Goal: Information Seeking & Learning: Learn about a topic

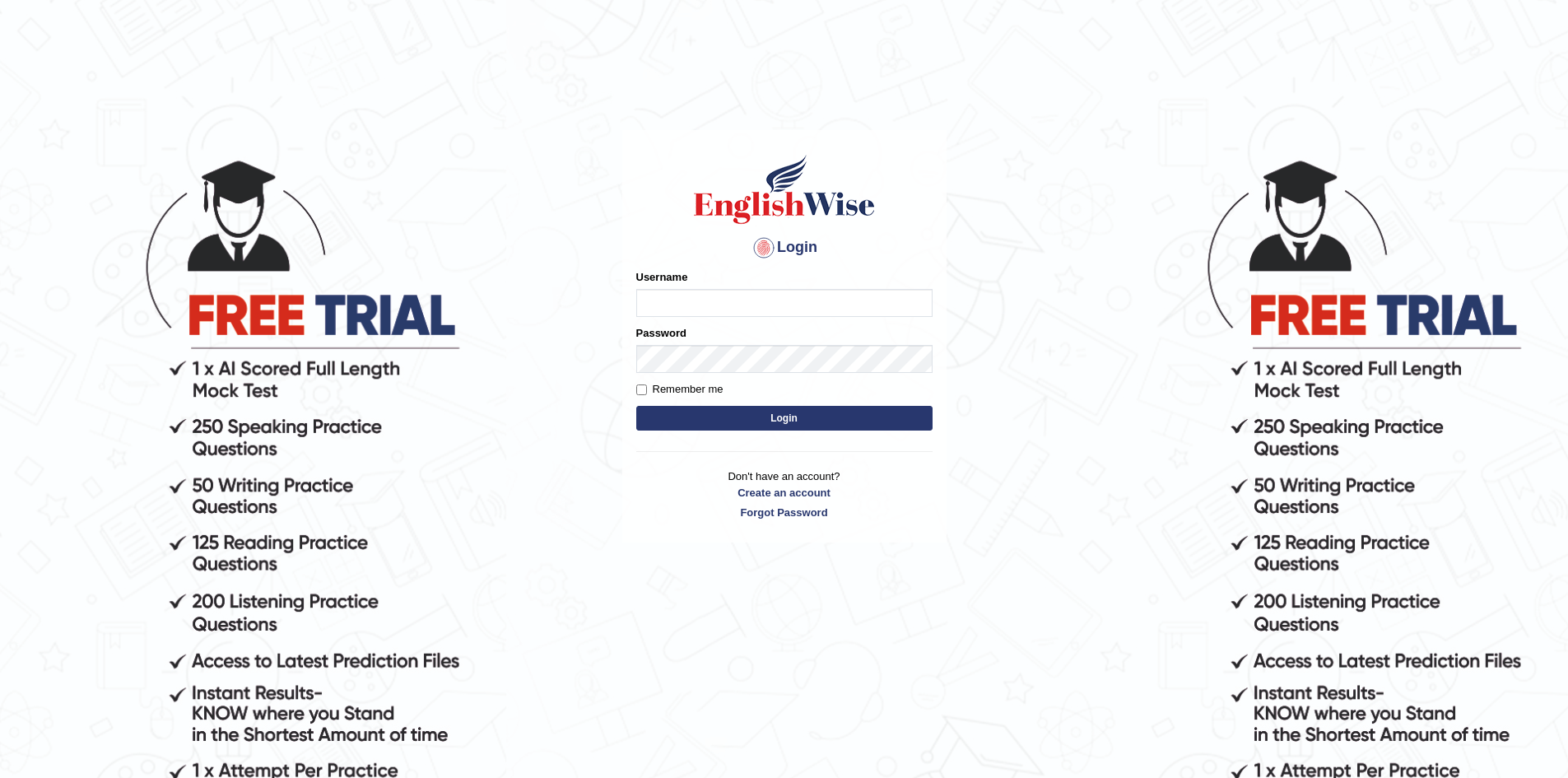
type input "Eunice7589"
click at [792, 422] on button "Login" at bounding box center [784, 419] width 297 height 25
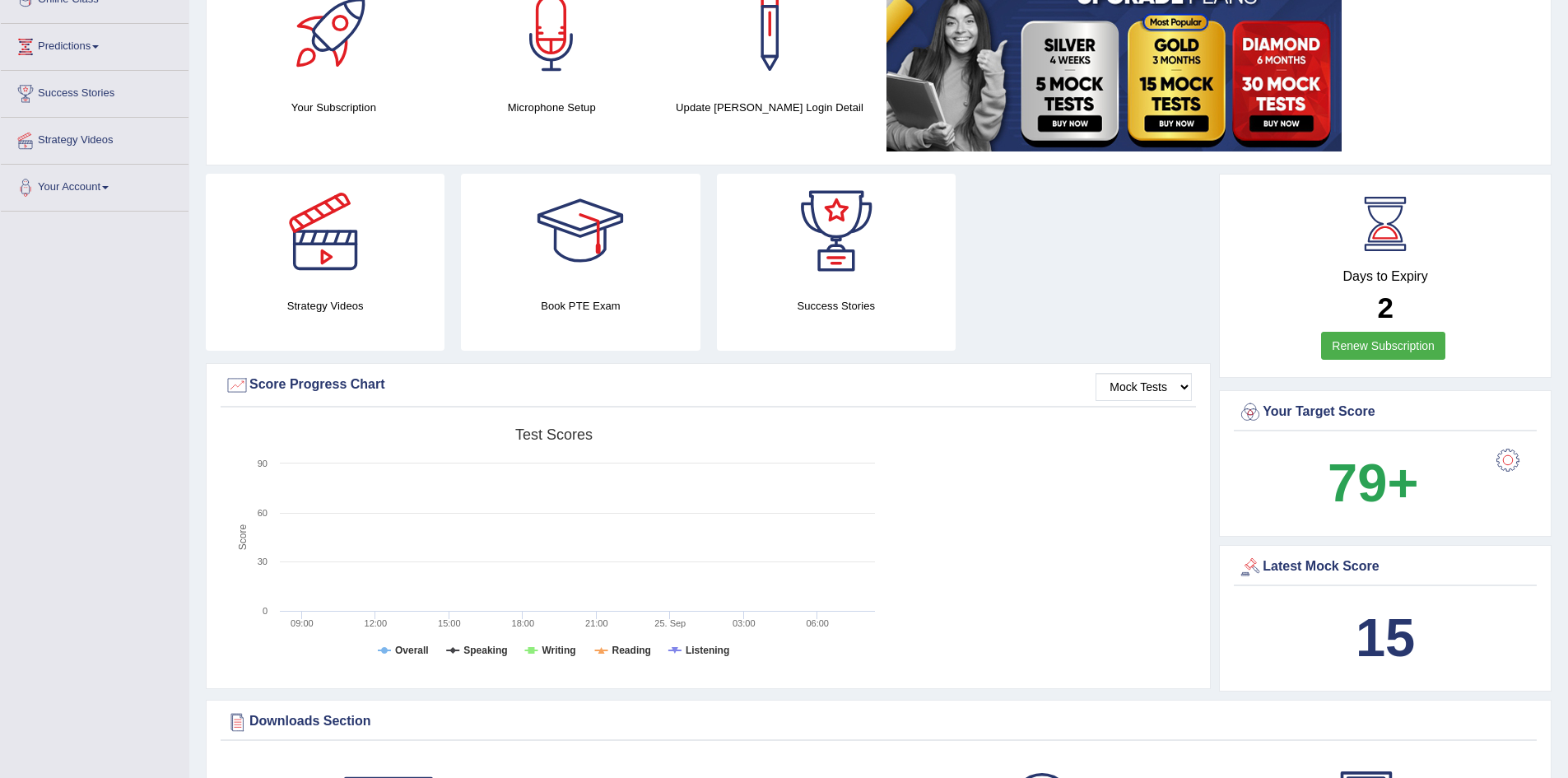
scroll to position [81, 0]
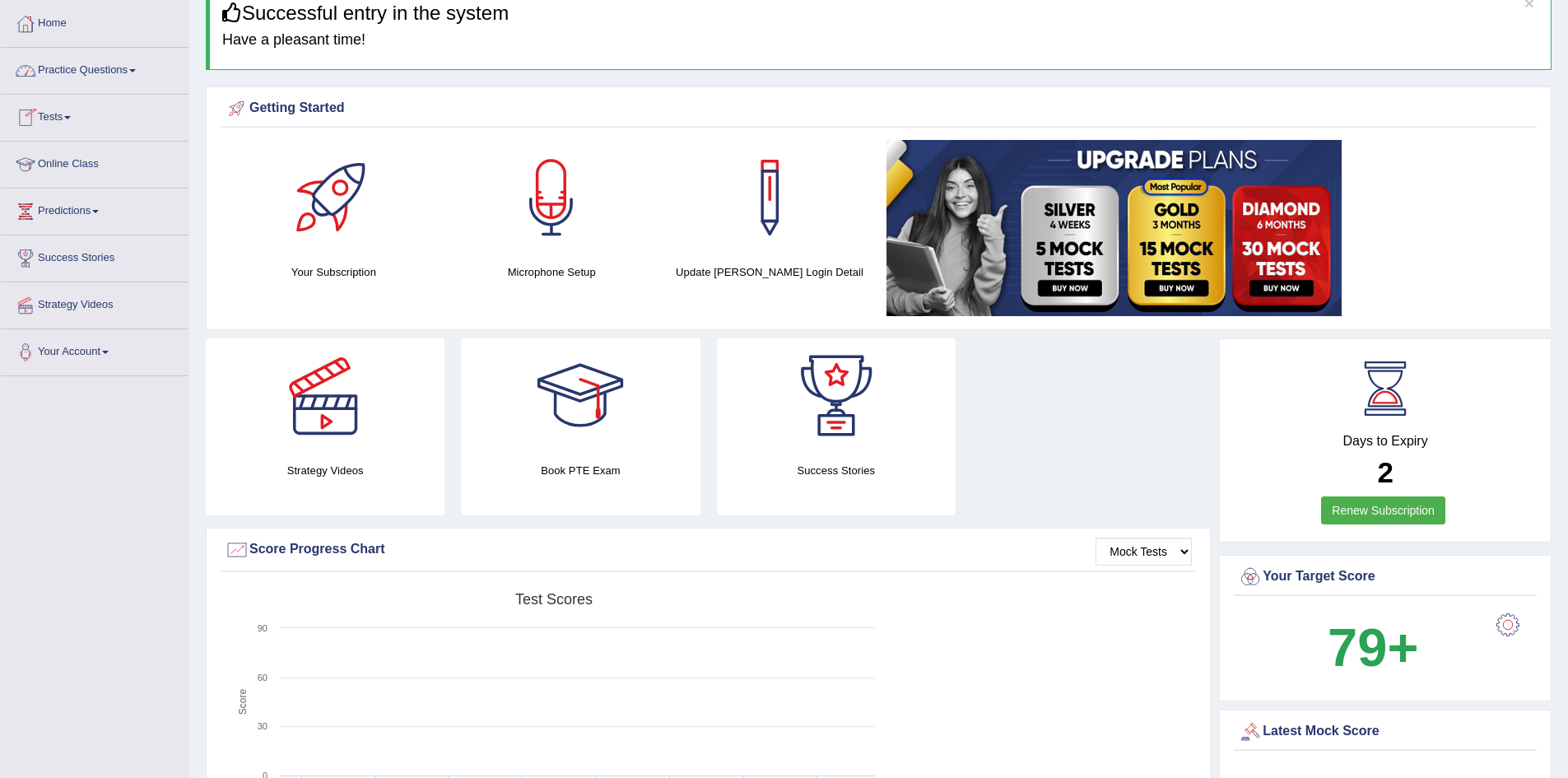
click at [65, 118] on link "Tests" at bounding box center [94, 115] width 188 height 41
click at [101, 154] on link "Take Practice Sectional Test" at bounding box center [108, 156] width 154 height 30
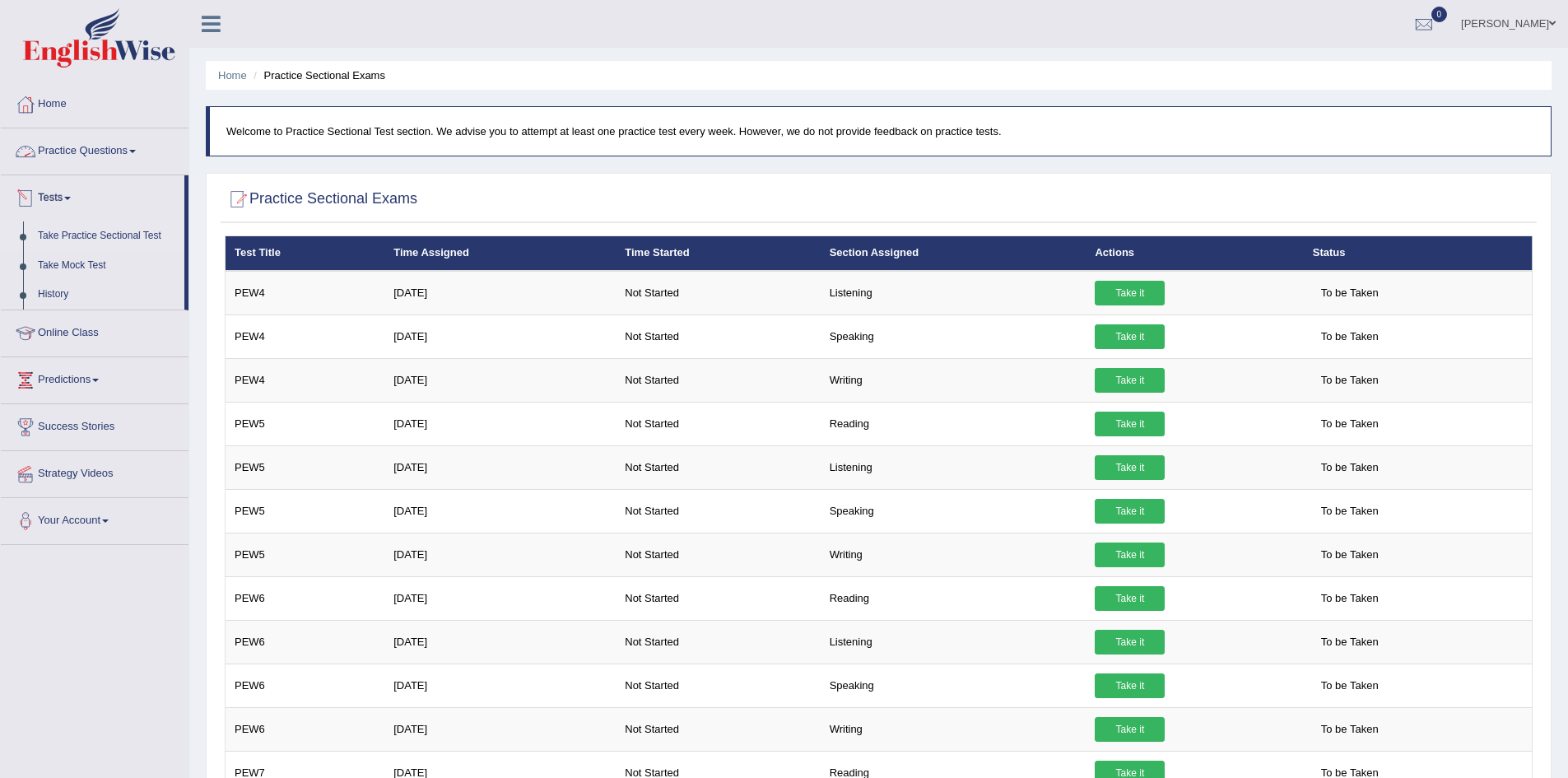
click at [136, 151] on span at bounding box center [133, 152] width 7 height 3
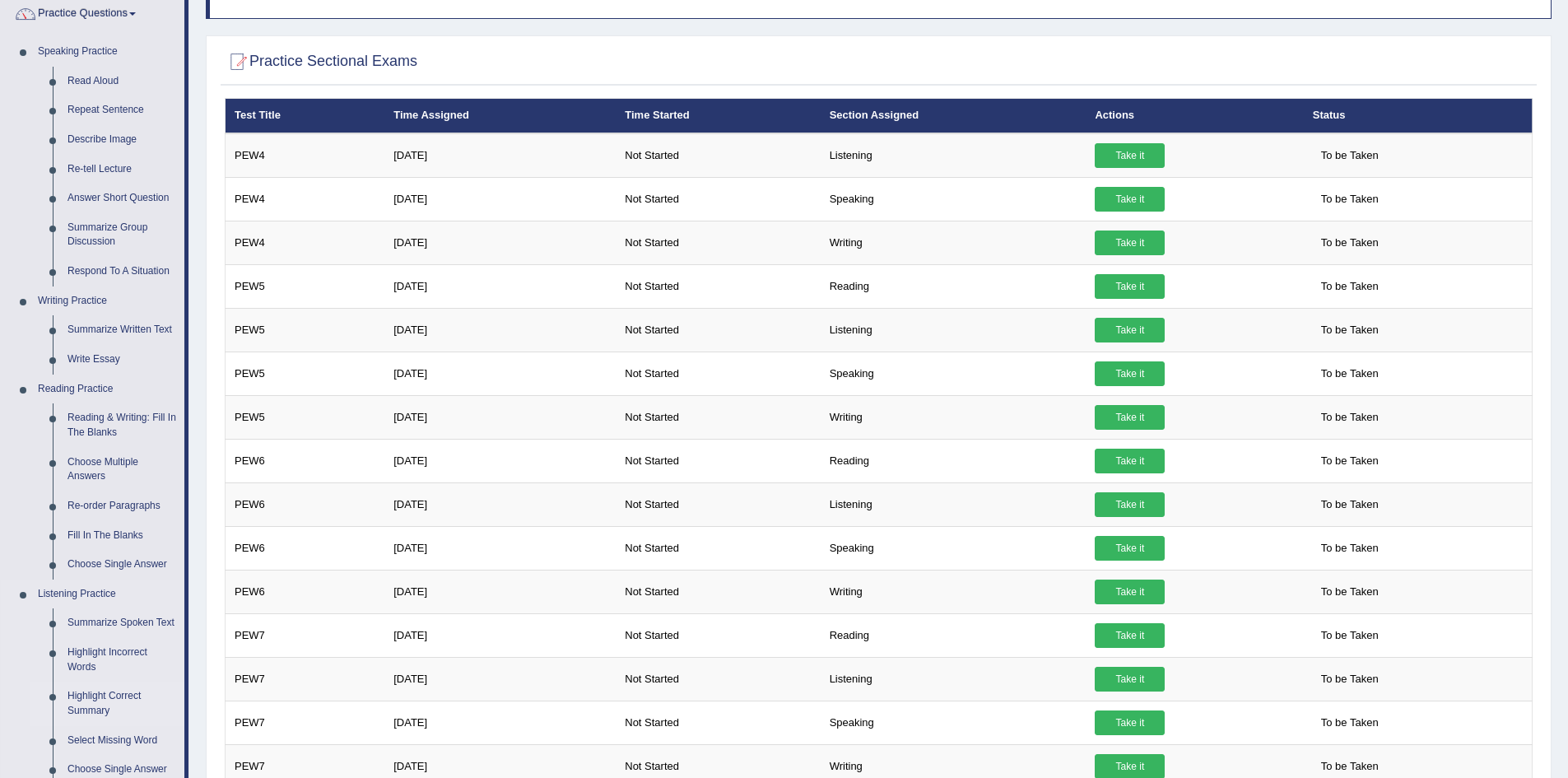
scroll to position [165, 0]
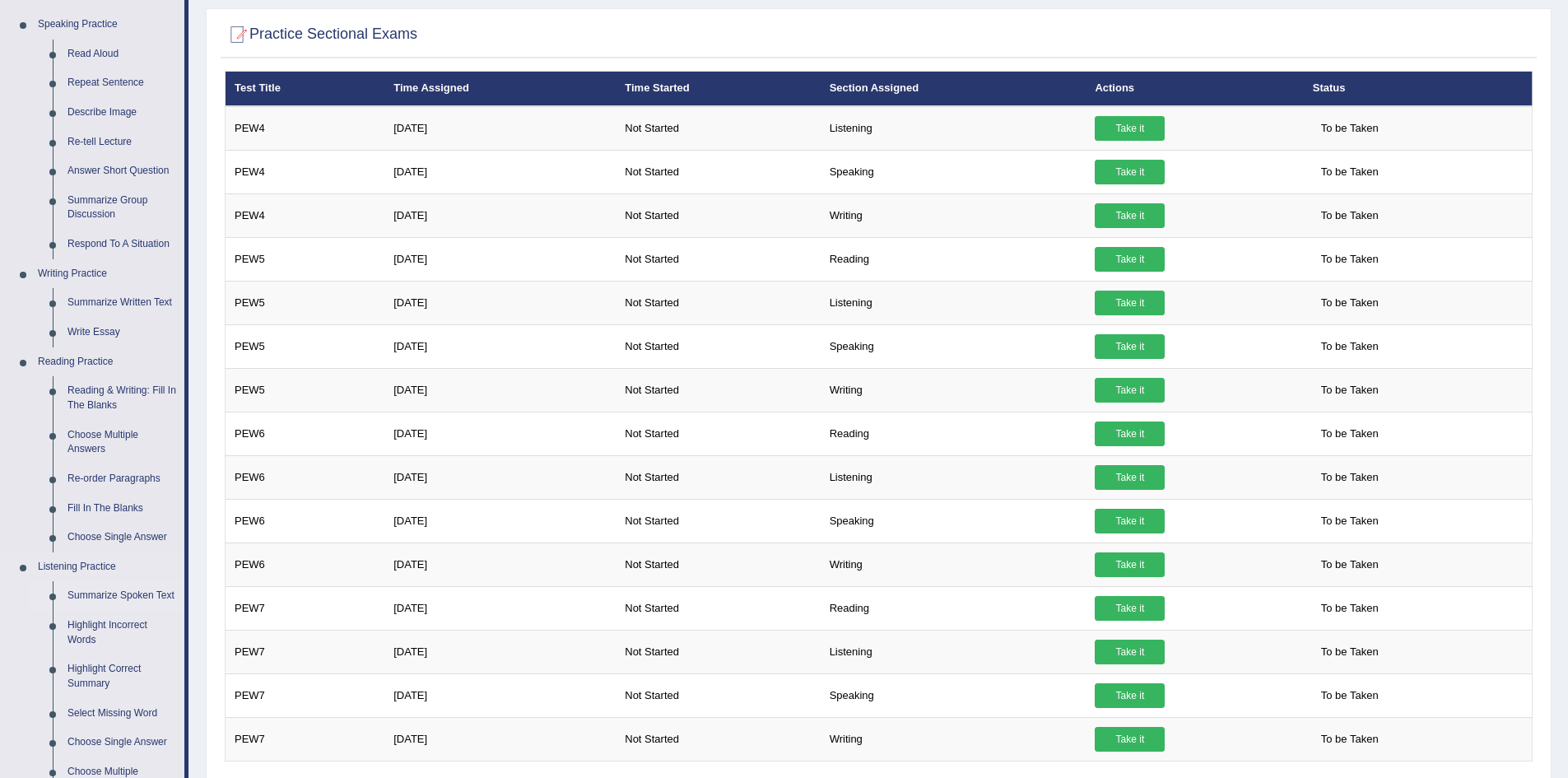
click at [98, 593] on link "Summarize Spoken Text" at bounding box center [122, 596] width 124 height 30
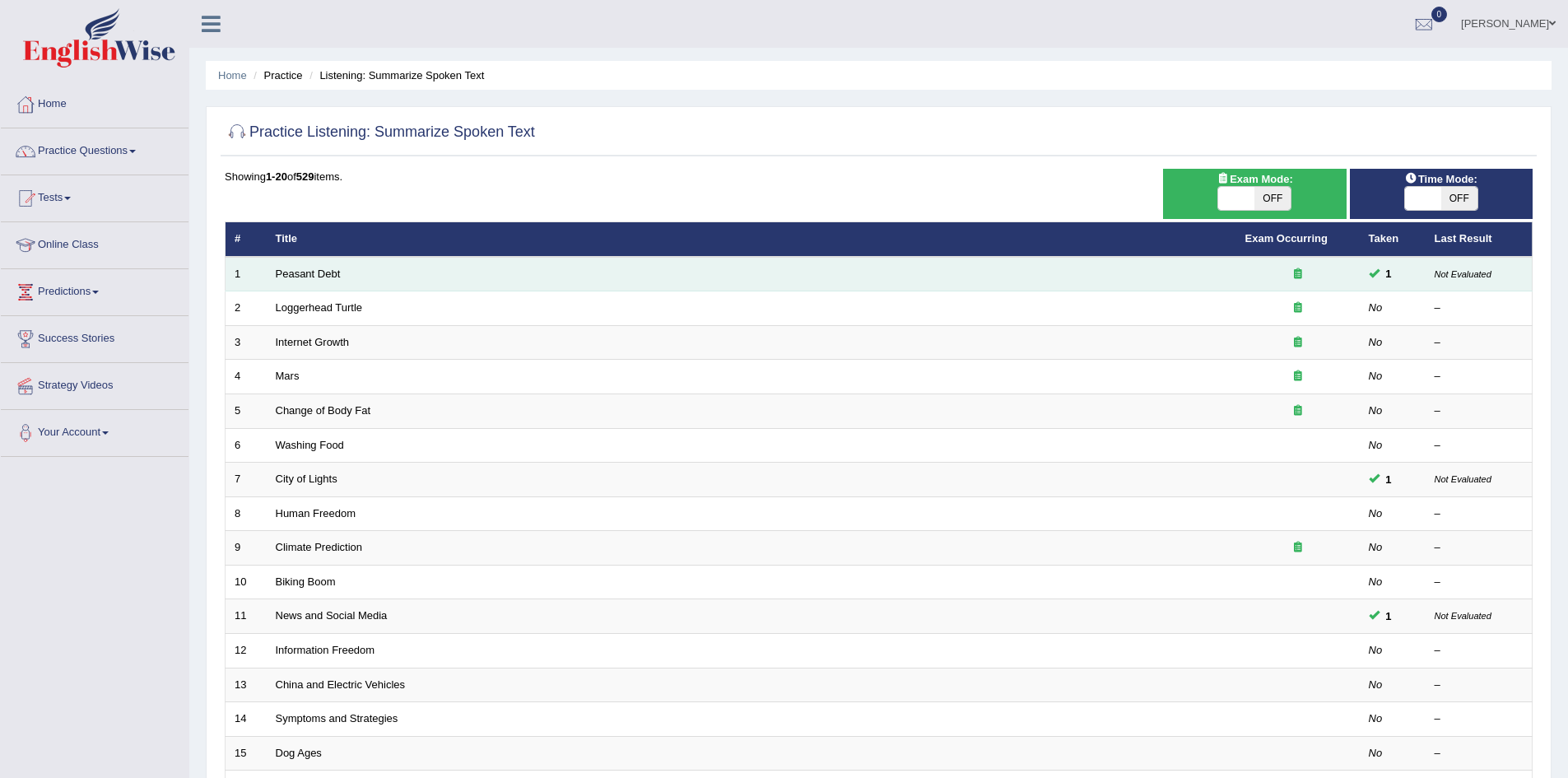
click at [1189, 281] on td "Peasant Debt" at bounding box center [751, 274] width 969 height 34
click at [324, 273] on link "Peasant Debt" at bounding box center [308, 274] width 65 height 13
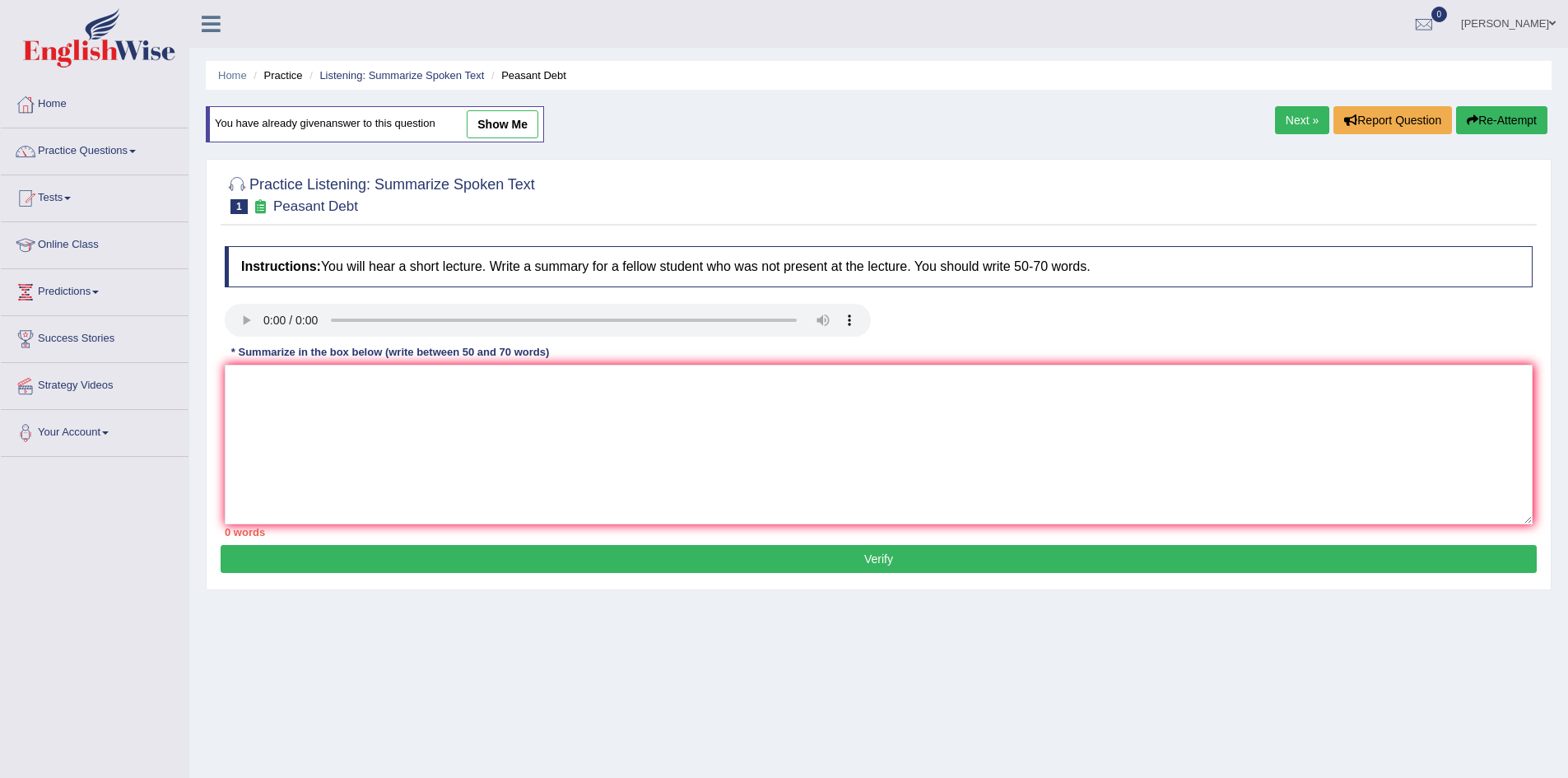
click at [500, 125] on link "show me" at bounding box center [503, 124] width 72 height 28
type textarea "The speaker provided an overview of farmers' suicide, highlighting several idea…"
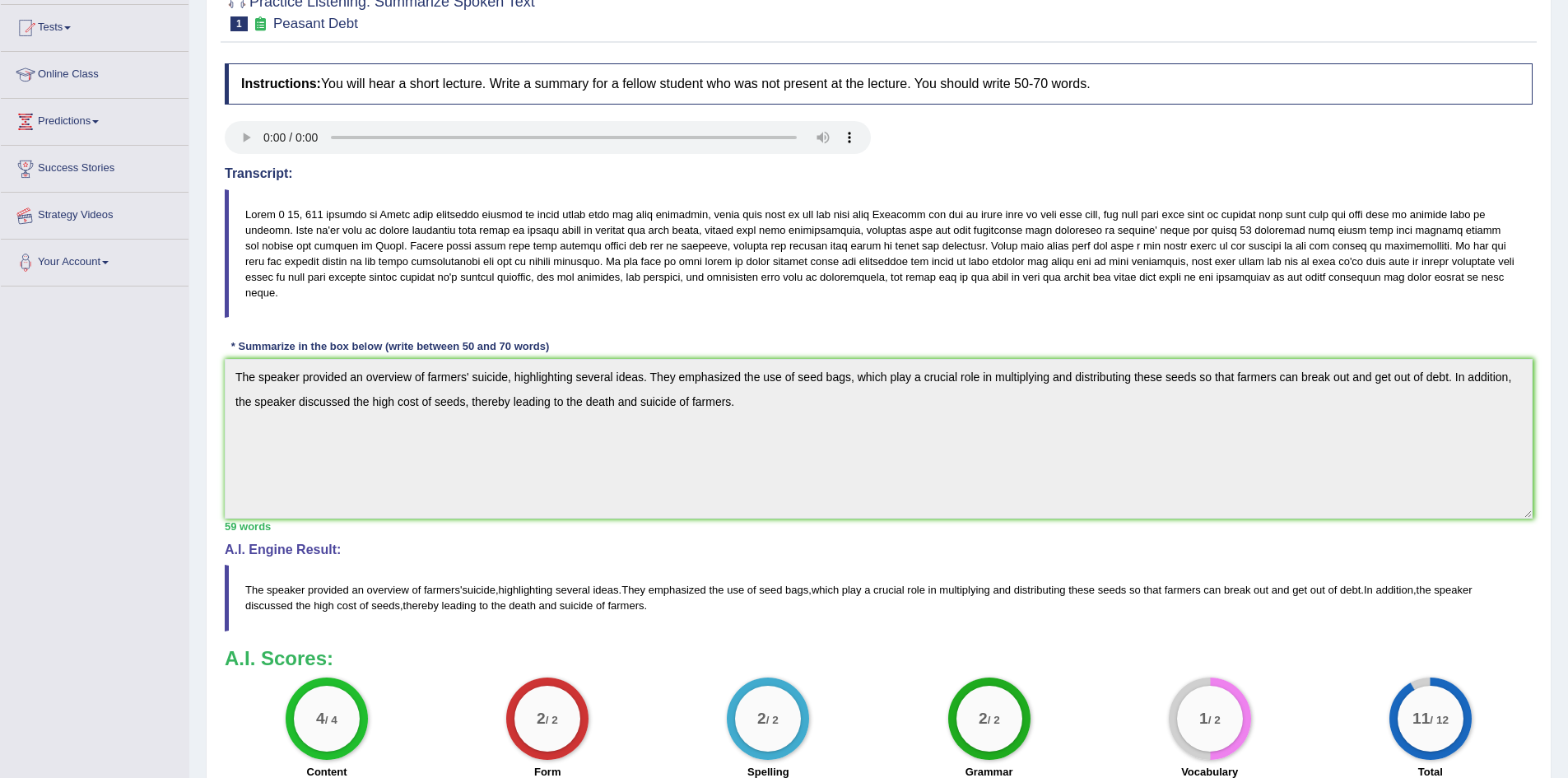
scroll to position [88, 0]
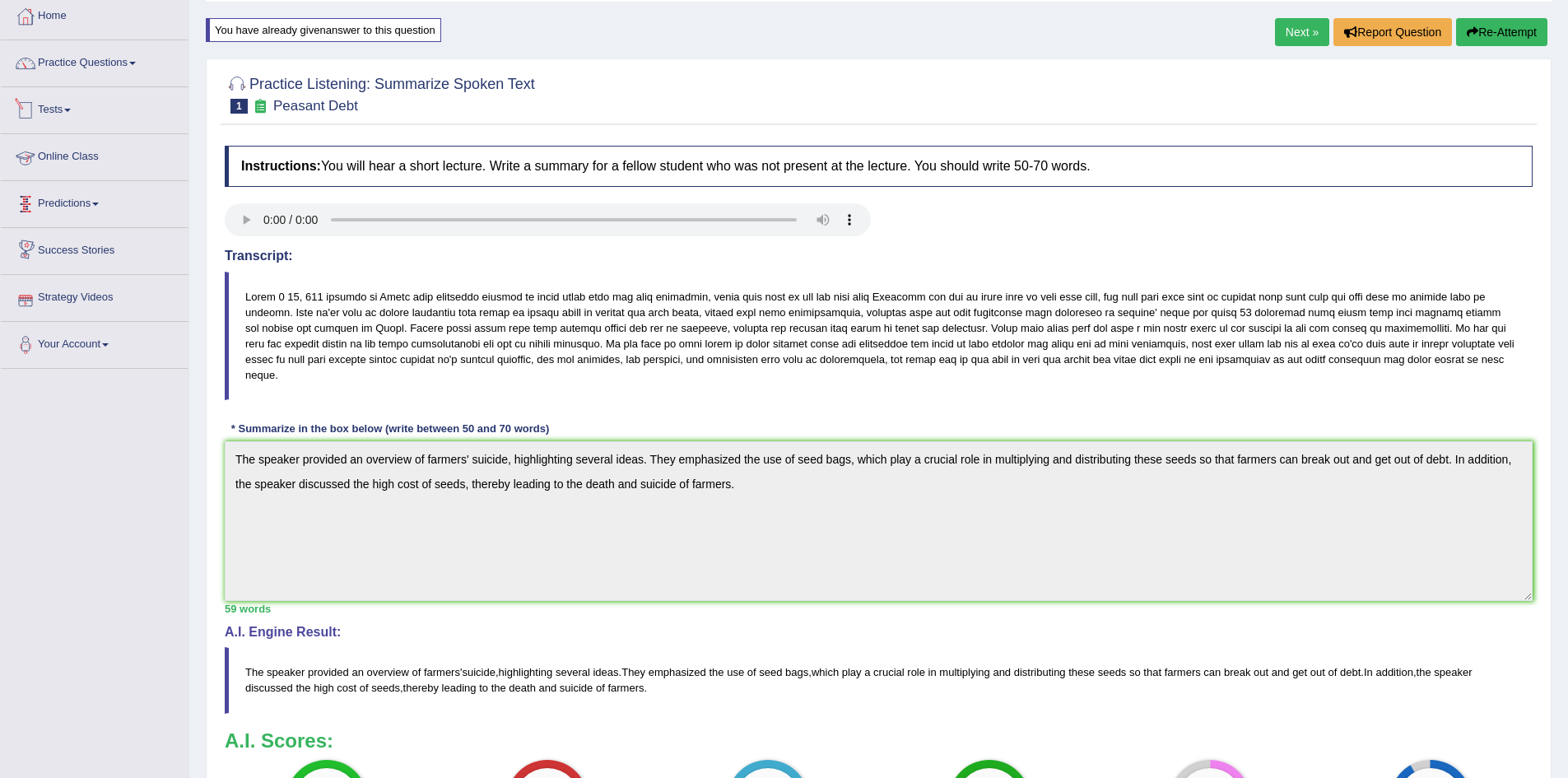
click at [71, 111] on span at bounding box center [68, 110] width 7 height 3
